Goal: Information Seeking & Learning: Learn about a topic

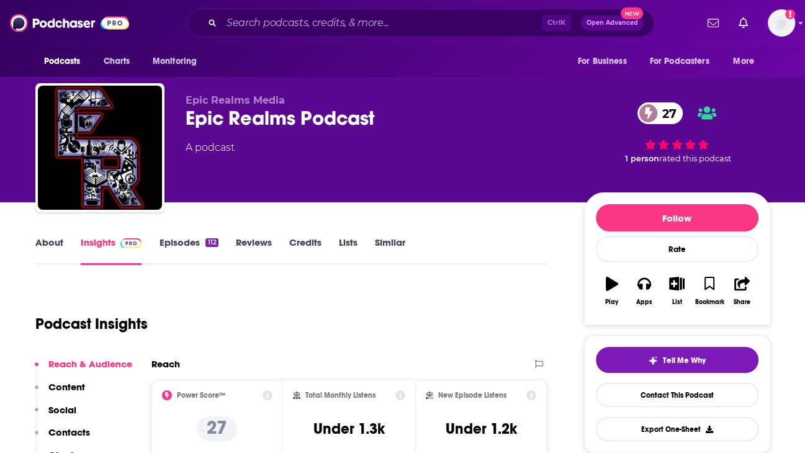
click at [337, 32] on div "Ctrl K Open Advanced New" at bounding box center [421, 23] width 467 height 29
drag, startPoint x: 353, startPoint y: 26, endPoint x: 356, endPoint y: 32, distance: 6.7
click at [353, 26] on input "Search podcasts, credits, & more..." at bounding box center [382, 23] width 320 height 20
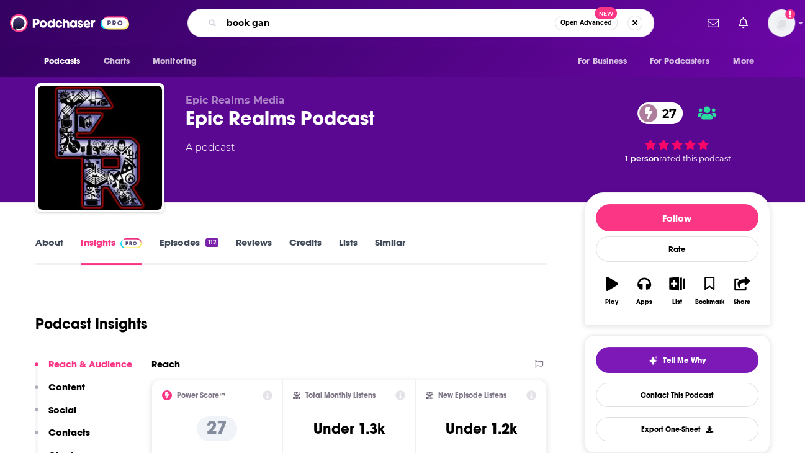
type input "book gang"
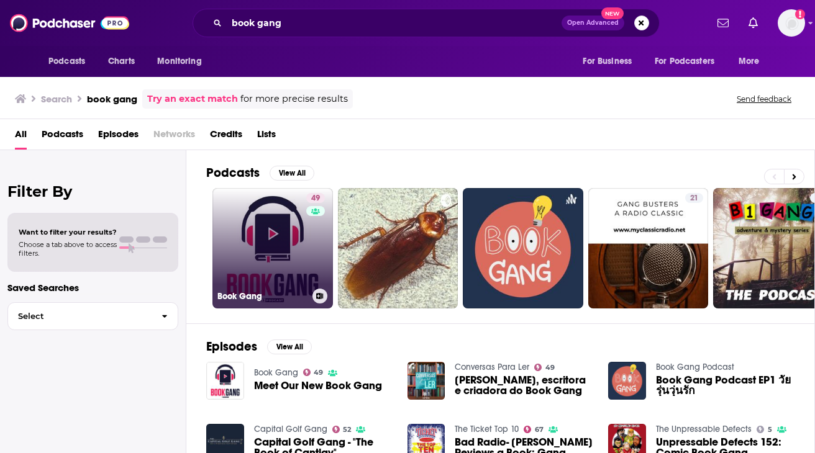
click at [271, 213] on link "49 Book Gang" at bounding box center [272, 248] width 120 height 120
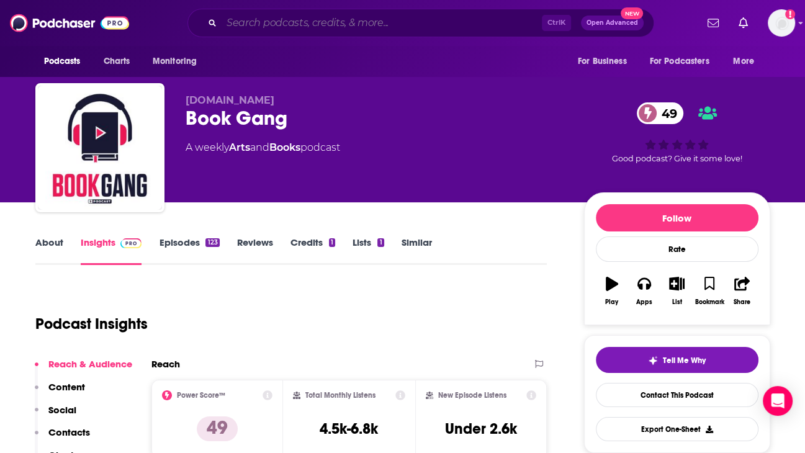
click at [271, 20] on input "Search podcasts, credits, & more..." at bounding box center [382, 23] width 320 height 20
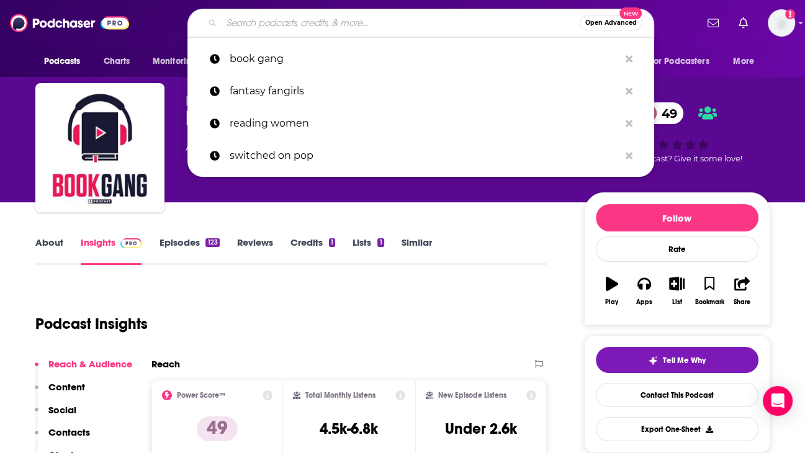
paste input "Off the Shelf with Morgann Book"
type input "Off the Shelf with Morgann Book"
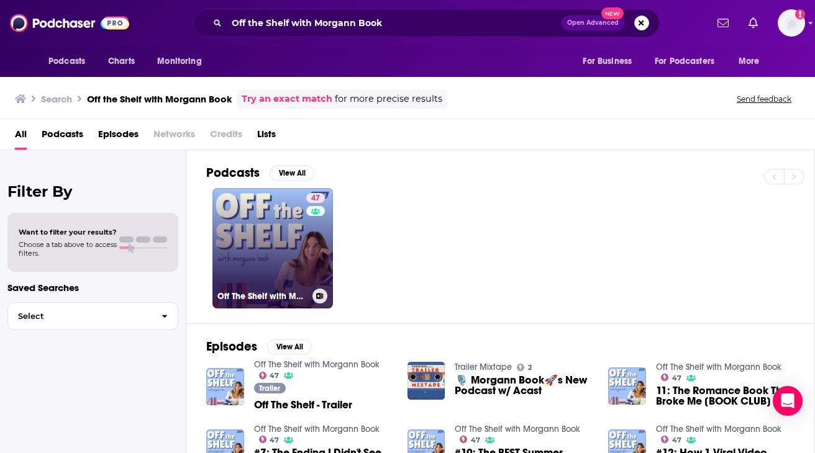
click at [303, 255] on link "47 Off The Shelf with Morgann Book" at bounding box center [272, 248] width 120 height 120
